Goal: Task Accomplishment & Management: Use online tool/utility

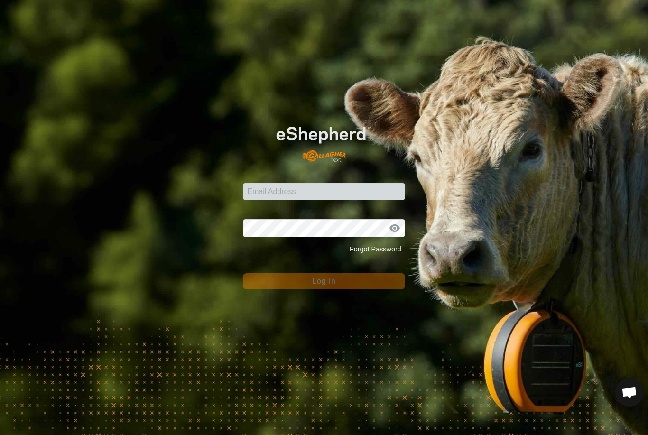
click at [381, 199] on input "Email Address" at bounding box center [324, 191] width 162 height 17
type input "[EMAIL_ADDRESS][DOMAIN_NAME]"
click at [324, 281] on button "Log In" at bounding box center [324, 281] width 162 height 16
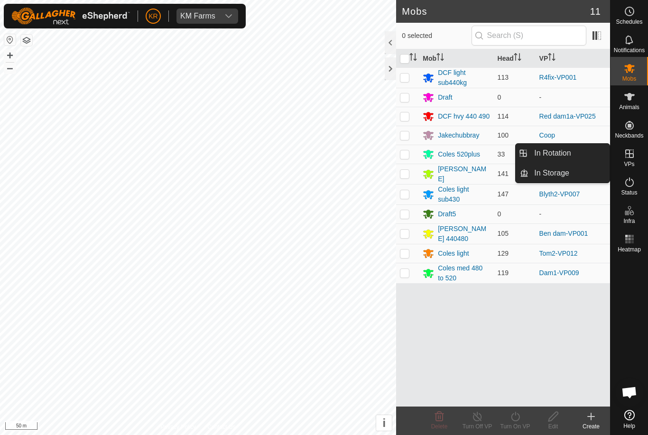
click at [567, 156] on span "In Rotation" at bounding box center [552, 152] width 37 height 11
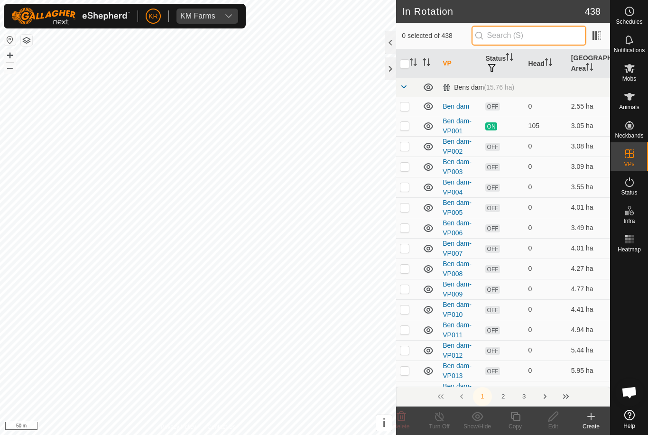
click at [552, 45] on input "text" at bounding box center [528, 36] width 115 height 20
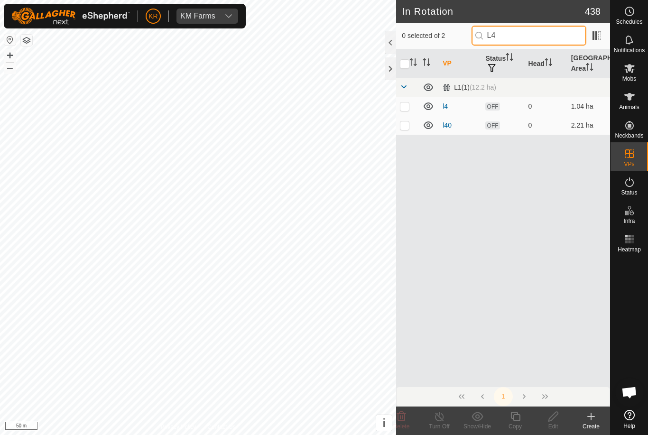
type input "L"
type input "R4"
click at [407, 124] on p-checkbox at bounding box center [404, 126] width 9 height 8
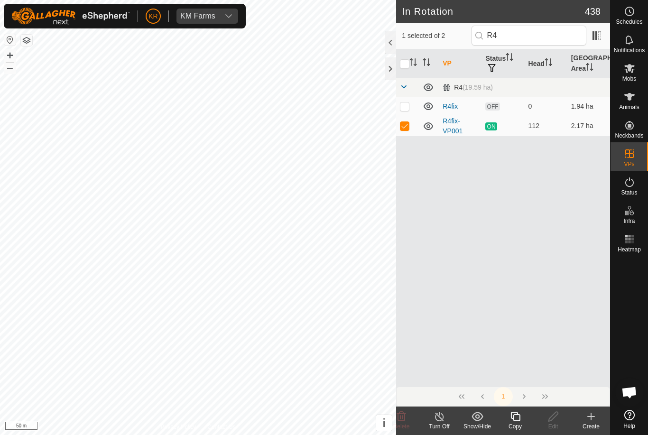
checkbox input "true"
click at [518, 418] on icon at bounding box center [515, 416] width 12 height 11
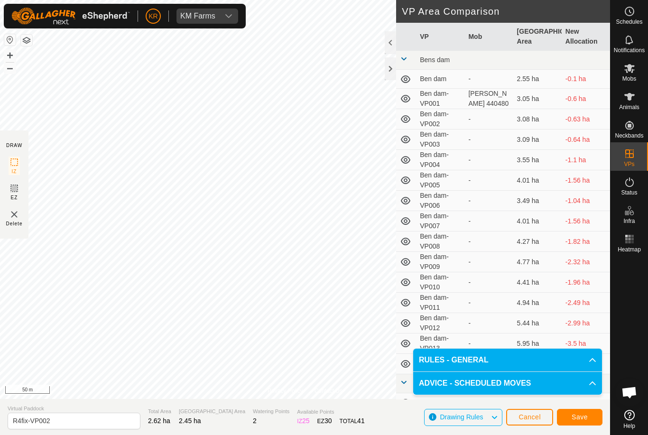
click at [577, 415] on span "Save" at bounding box center [579, 417] width 16 height 8
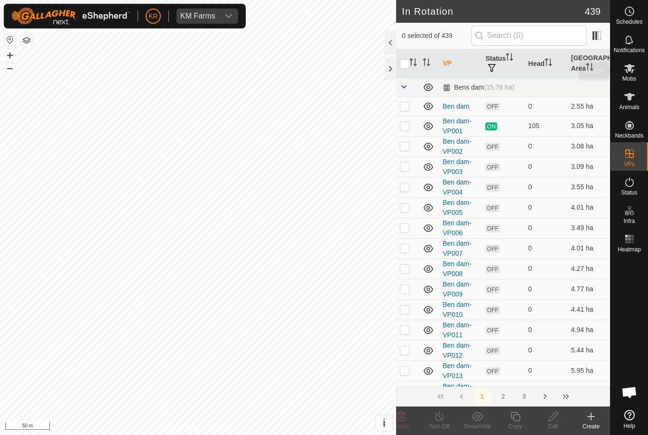
click at [635, 74] on es-mob-svg-icon at bounding box center [629, 68] width 17 height 15
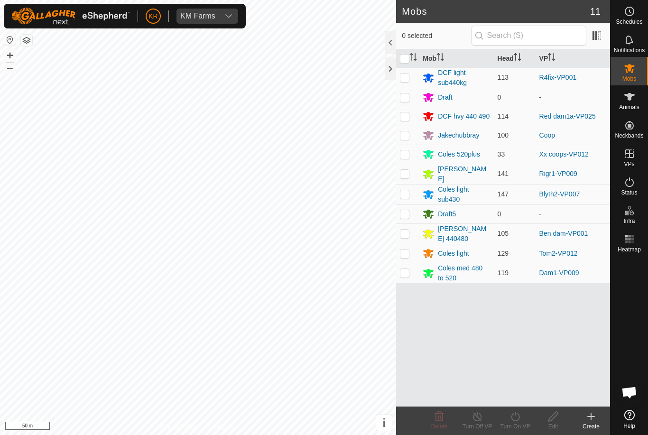
click at [410, 76] on td at bounding box center [407, 77] width 23 height 20
checkbox input "true"
click at [521, 422] on div "Turn On VP" at bounding box center [515, 426] width 38 height 9
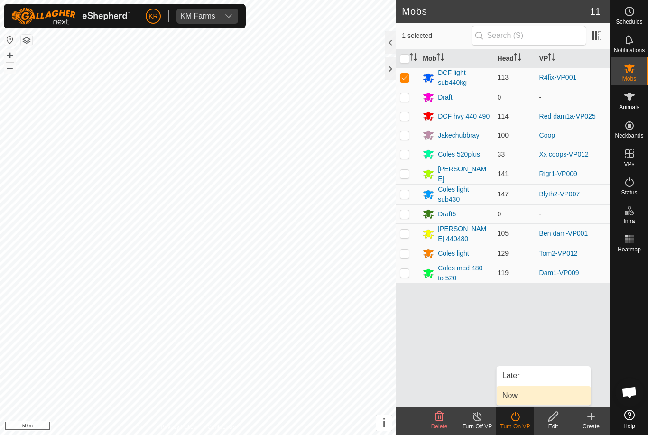
click at [514, 394] on span "Now" at bounding box center [509, 395] width 15 height 11
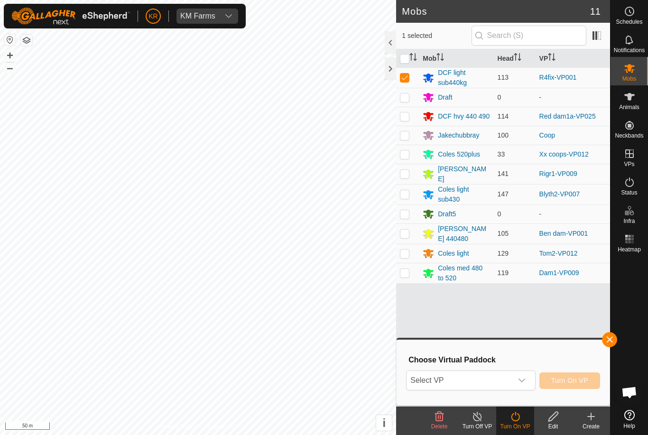
click at [481, 372] on span "Select VP" at bounding box center [458, 380] width 105 height 19
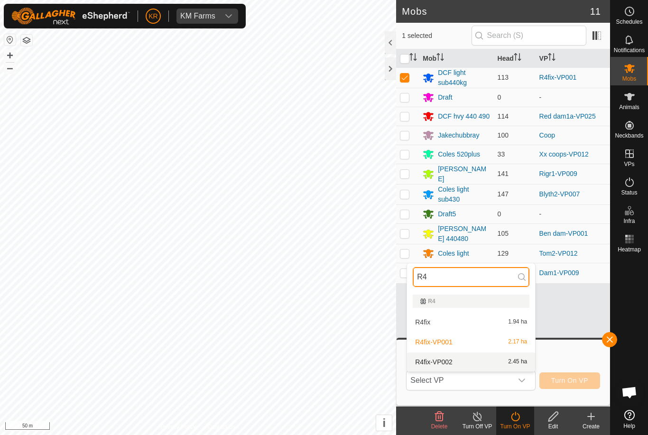
type input "R4"
click at [467, 359] on div "R4fix-VP002 2.45 ha" at bounding box center [470, 361] width 117 height 11
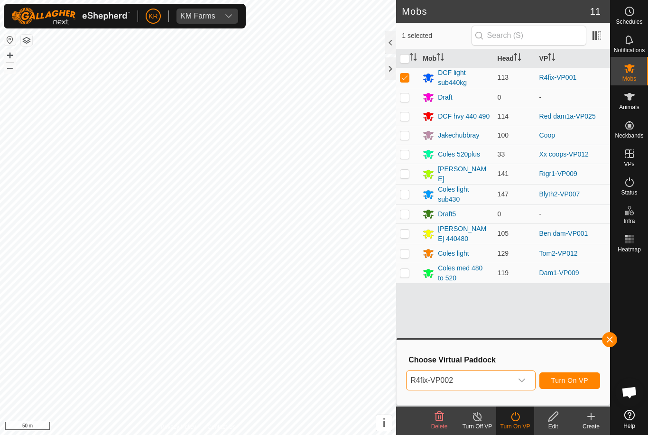
click at [574, 380] on span "Turn On VP" at bounding box center [569, 380] width 37 height 8
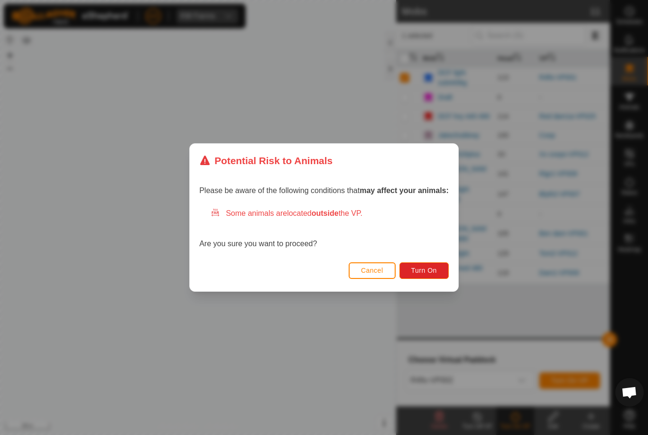
click at [429, 267] on span "Turn On" at bounding box center [424, 270] width 26 height 8
